Goal: Information Seeking & Learning: Check status

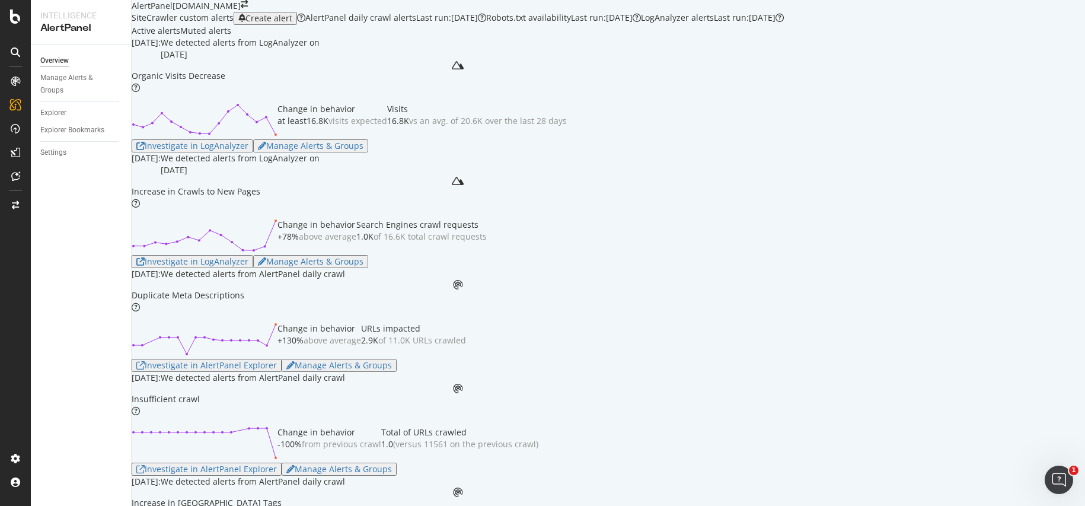
scroll to position [100, 0]
